Goal: Browse casually

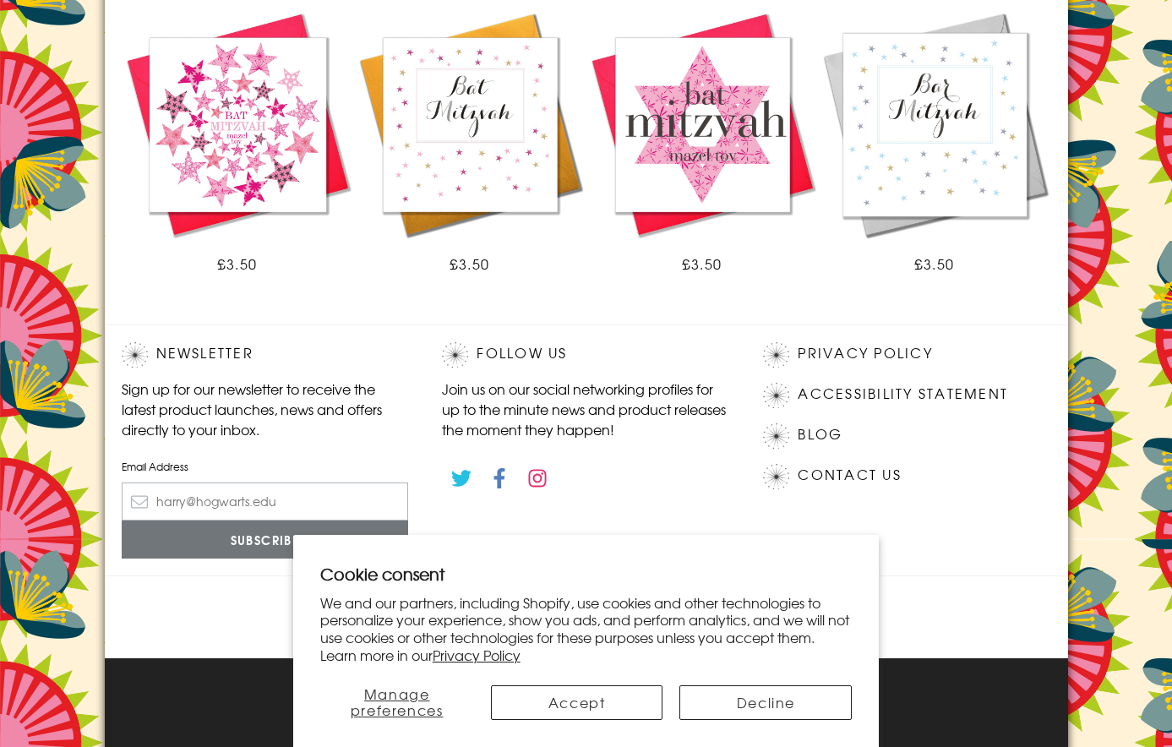
scroll to position [1504, 0]
